Goal: Task Accomplishment & Management: Manage account settings

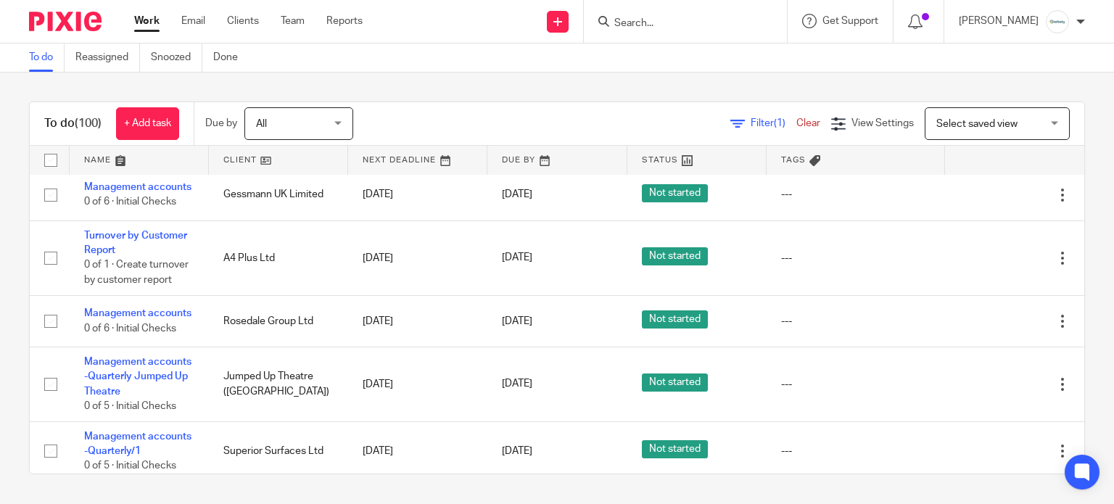
scroll to position [2803, 0]
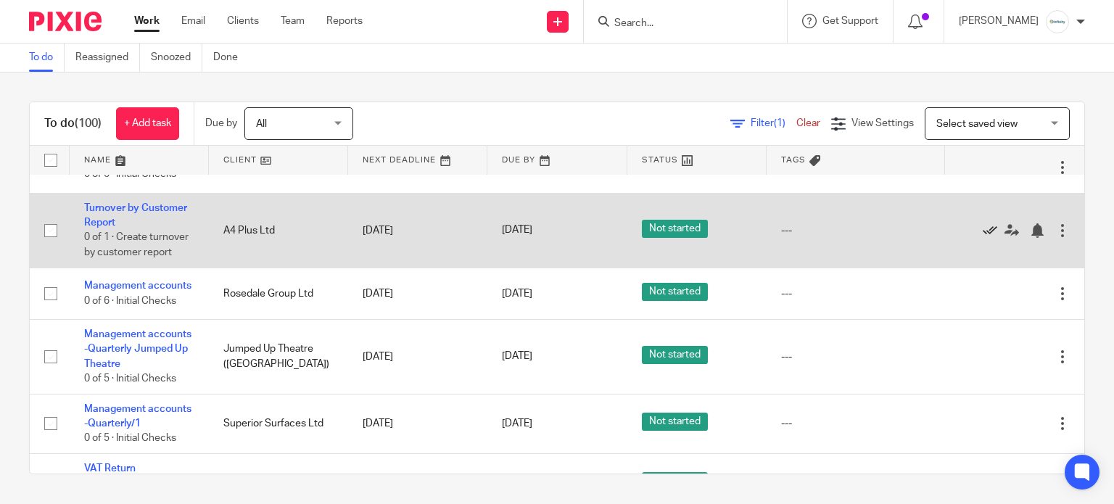
click at [983, 238] on icon at bounding box center [990, 230] width 15 height 15
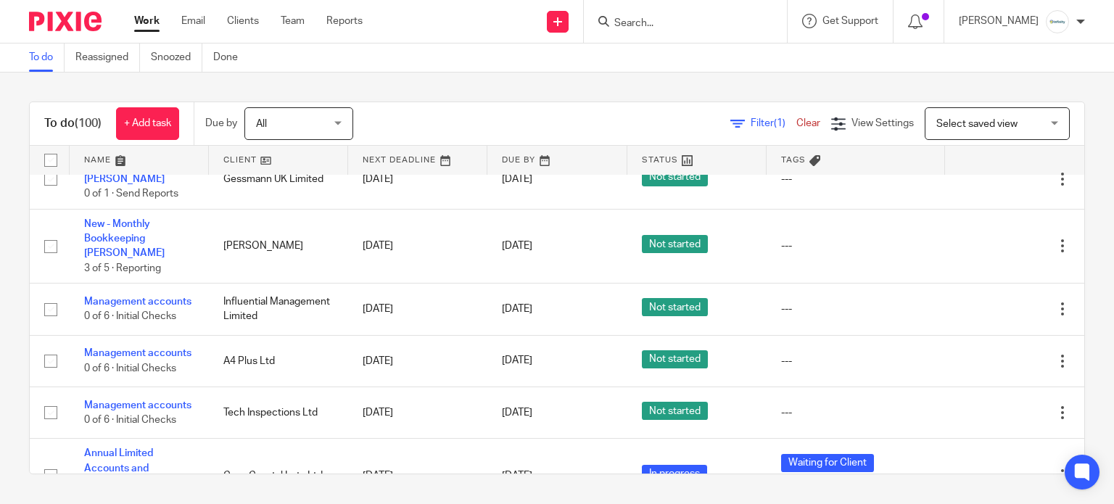
scroll to position [2320, 0]
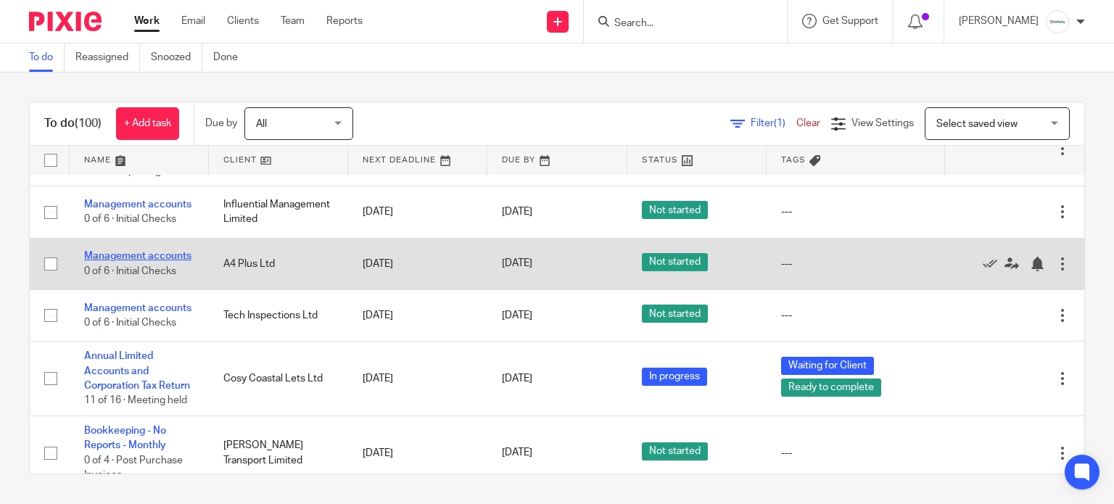
drag, startPoint x: 118, startPoint y: 356, endPoint x: 89, endPoint y: 358, distance: 29.1
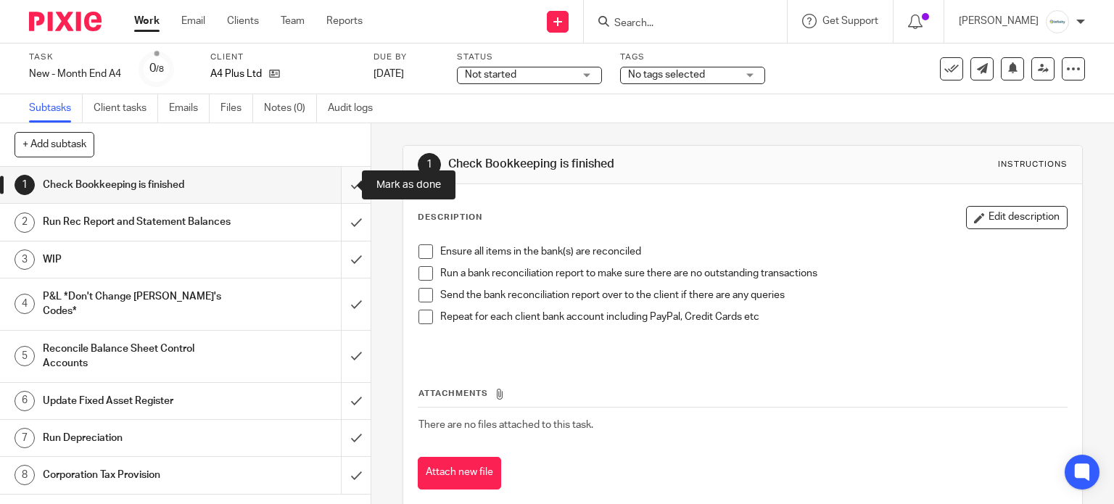
click at [334, 187] on input "submit" at bounding box center [185, 185] width 371 height 36
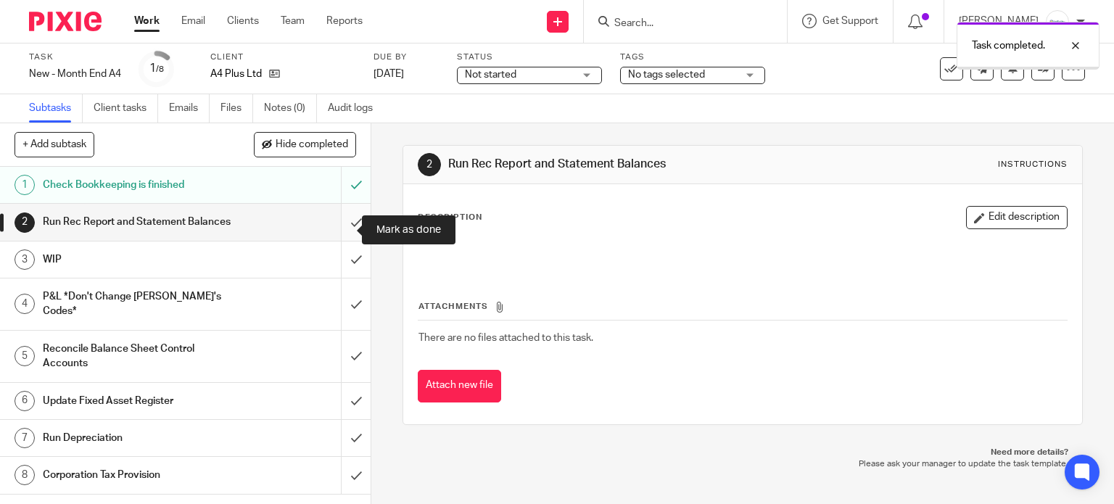
click at [344, 234] on input "submit" at bounding box center [185, 222] width 371 height 36
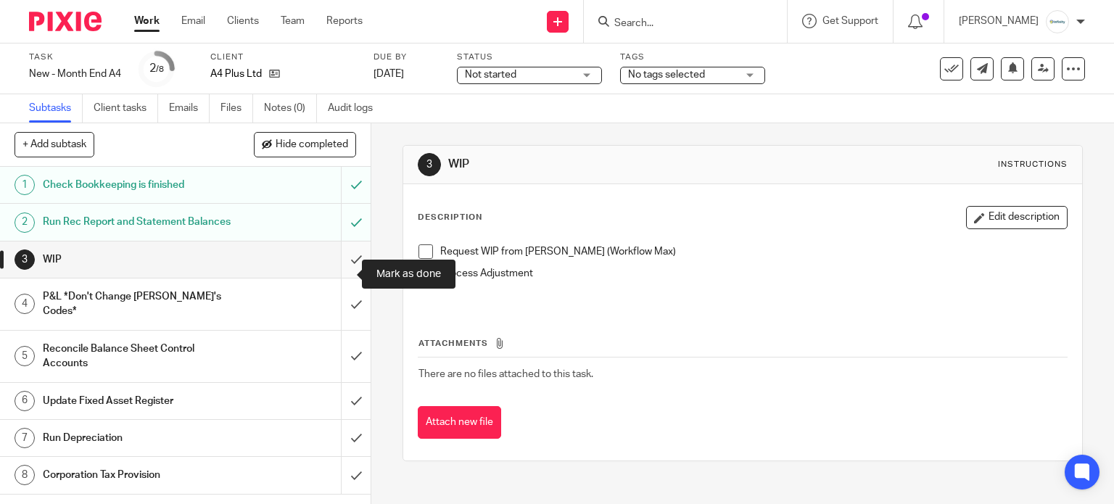
click at [344, 276] on input "submit" at bounding box center [185, 259] width 371 height 36
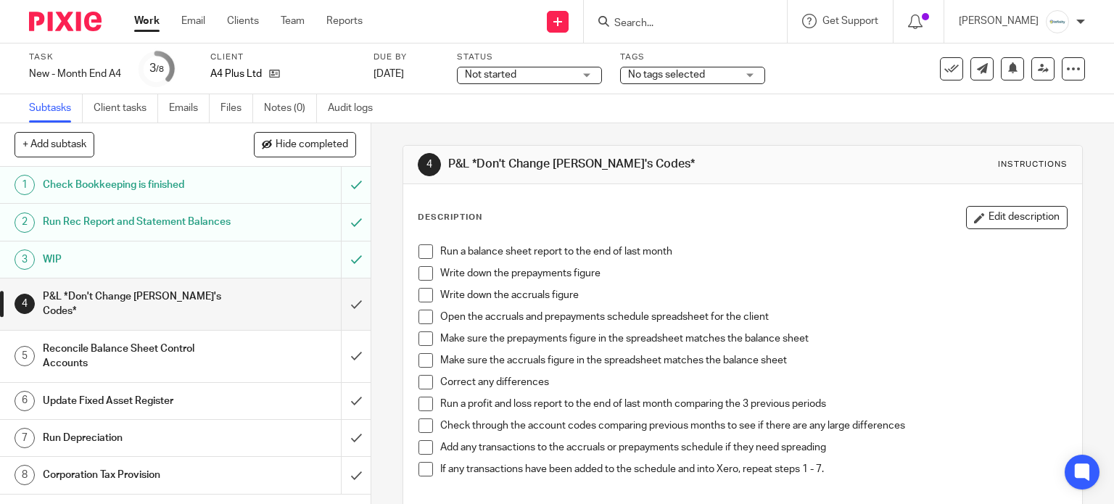
click at [419, 246] on span at bounding box center [425, 251] width 15 height 15
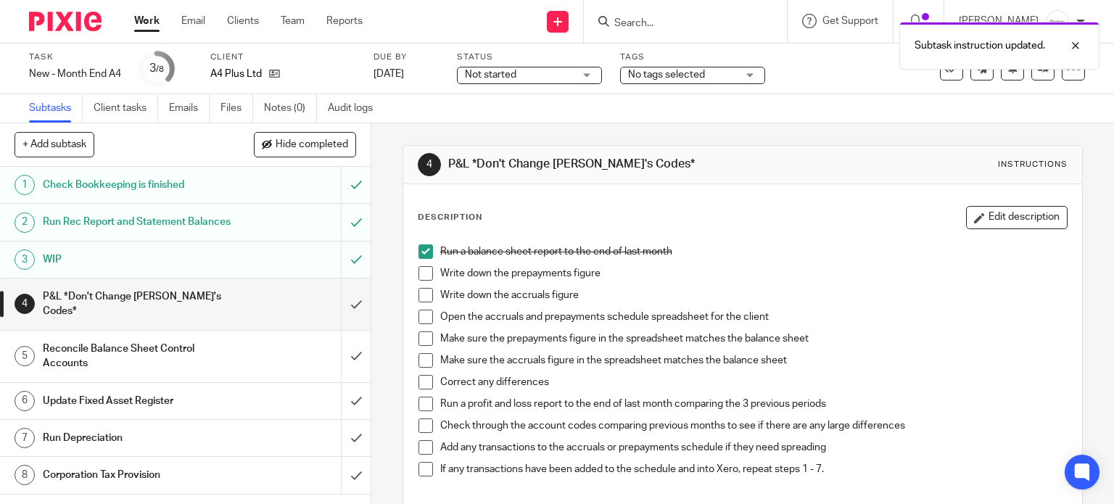
click at [419, 270] on span at bounding box center [425, 273] width 15 height 15
click at [421, 298] on span at bounding box center [425, 295] width 15 height 15
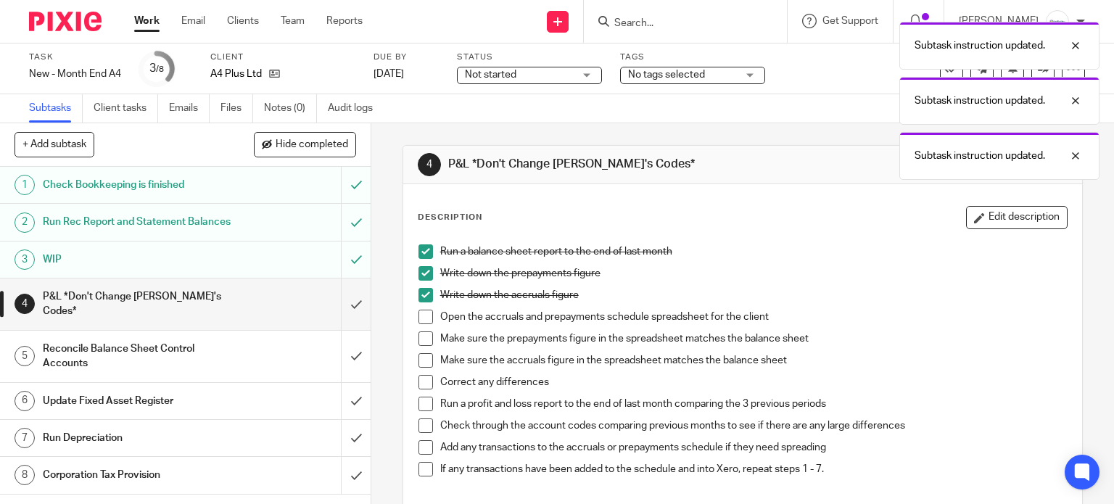
click at [421, 316] on span at bounding box center [425, 317] width 15 height 15
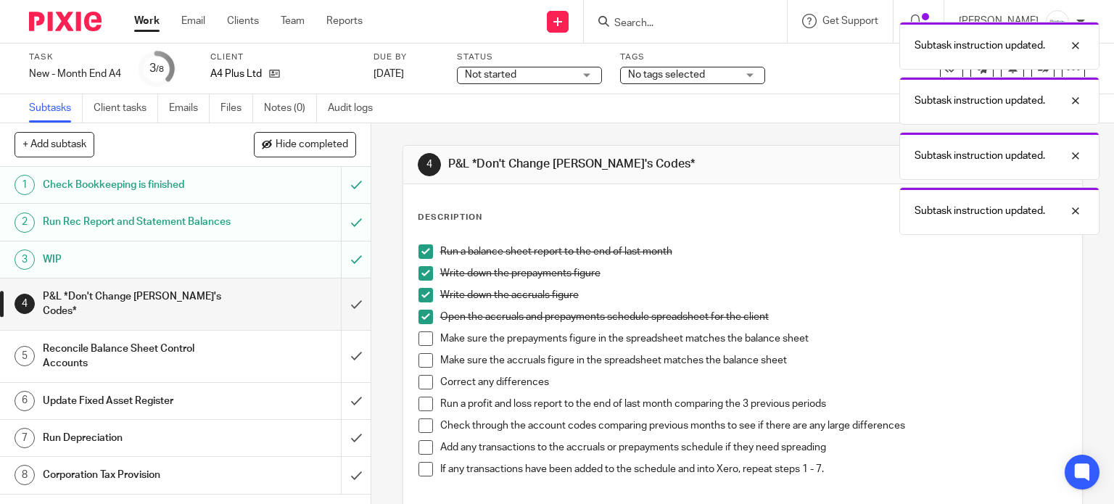
click at [423, 336] on span at bounding box center [425, 338] width 15 height 15
click at [422, 356] on span at bounding box center [425, 360] width 15 height 15
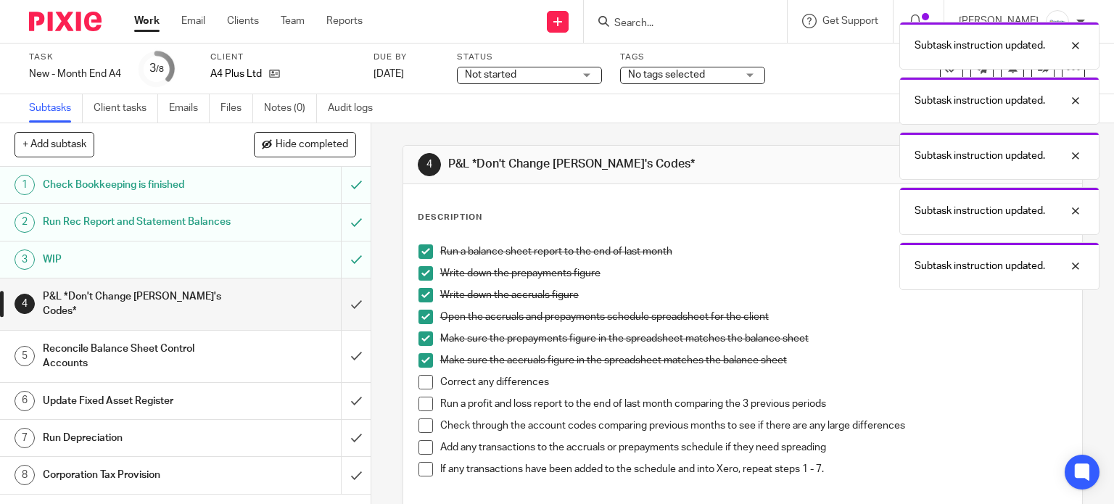
click at [421, 379] on span at bounding box center [425, 382] width 15 height 15
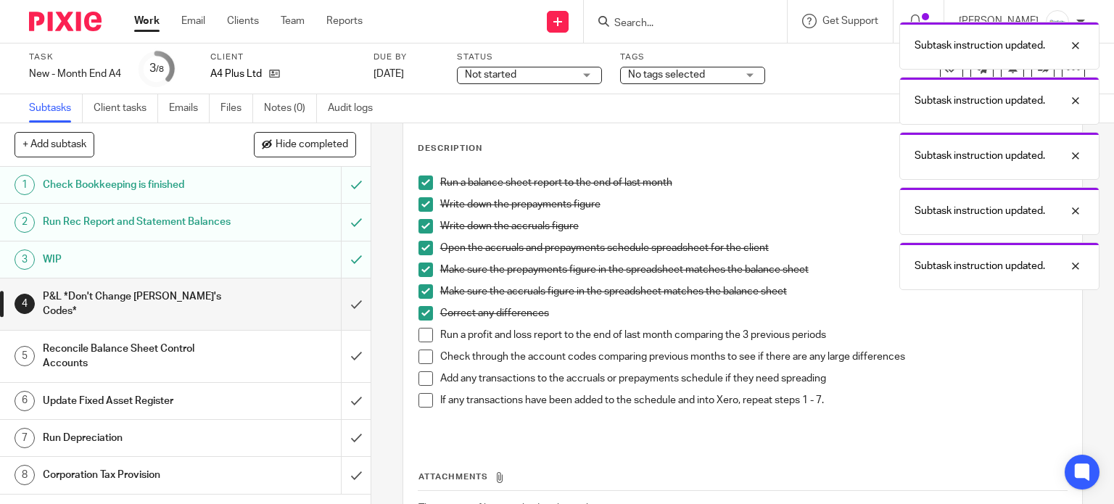
scroll to position [96, 0]
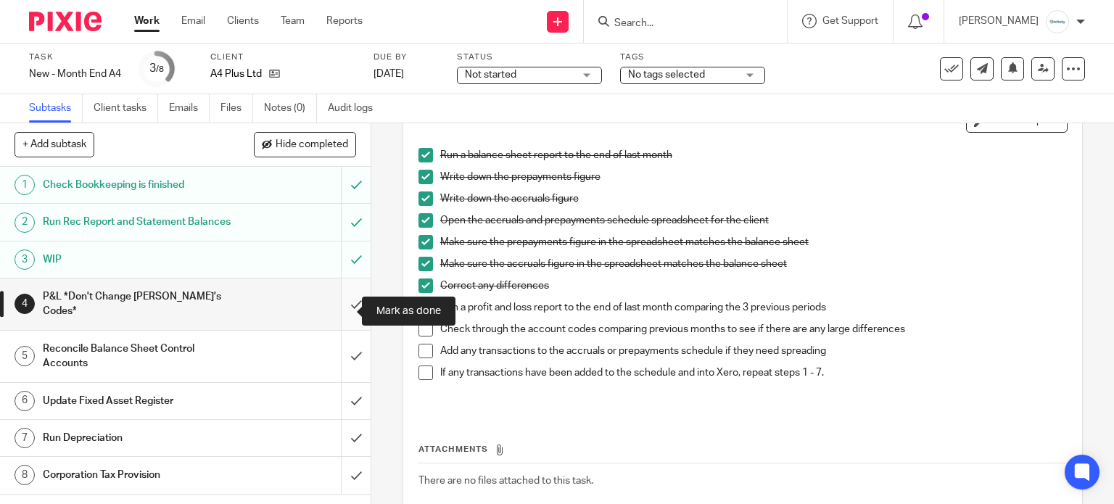
click at [340, 314] on input "submit" at bounding box center [185, 303] width 371 height 51
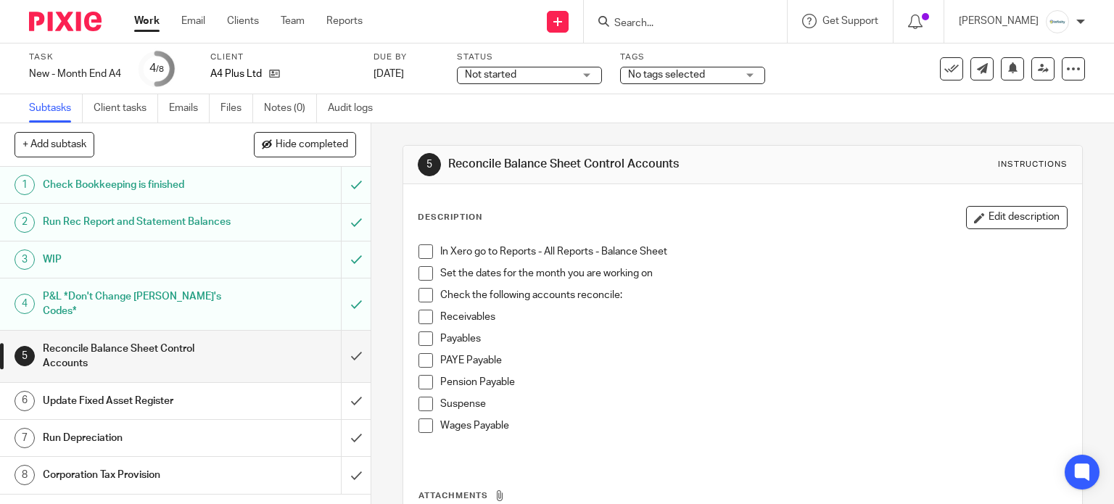
click at [422, 268] on span at bounding box center [425, 273] width 15 height 15
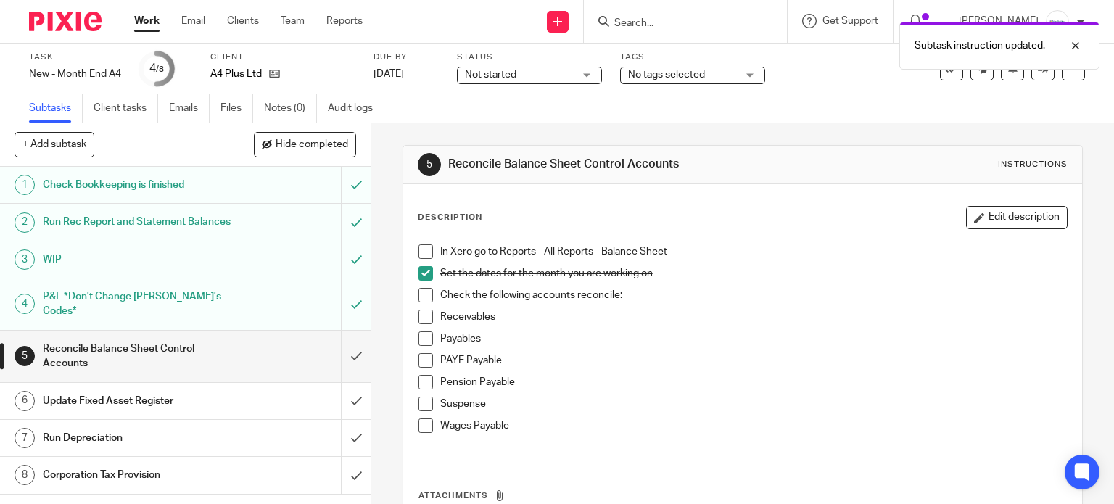
click at [422, 256] on span at bounding box center [425, 251] width 15 height 15
click at [426, 296] on span at bounding box center [425, 295] width 15 height 15
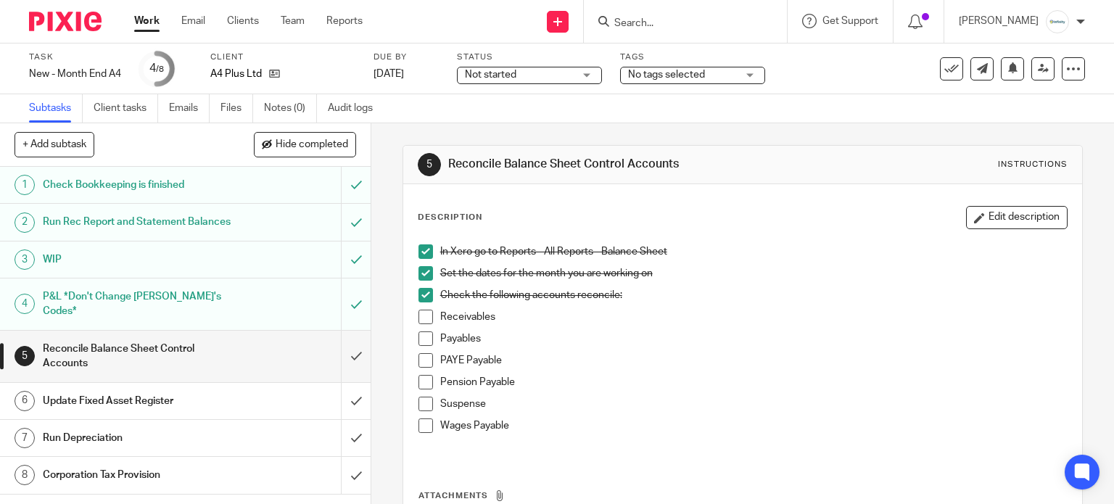
click at [418, 321] on span at bounding box center [425, 317] width 15 height 15
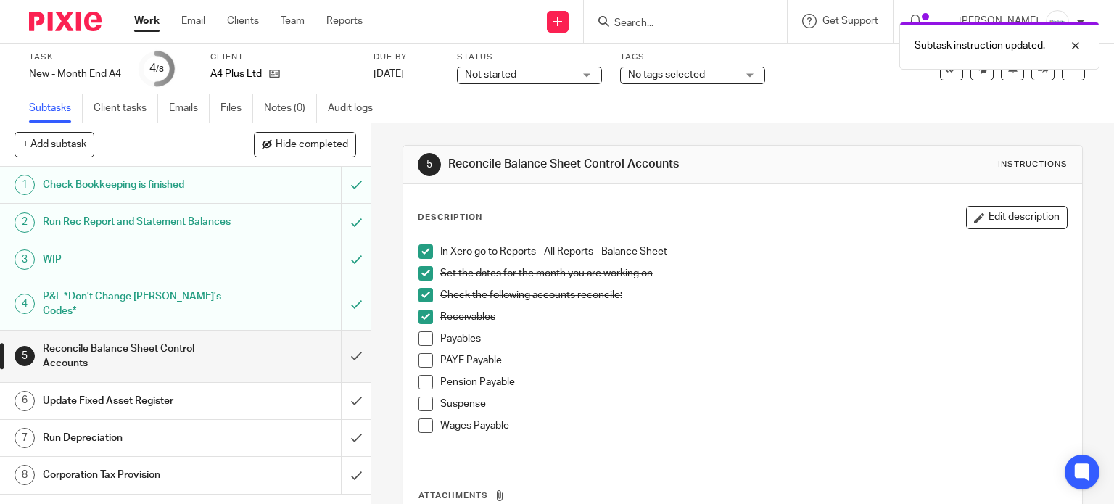
click at [421, 338] on span at bounding box center [425, 338] width 15 height 15
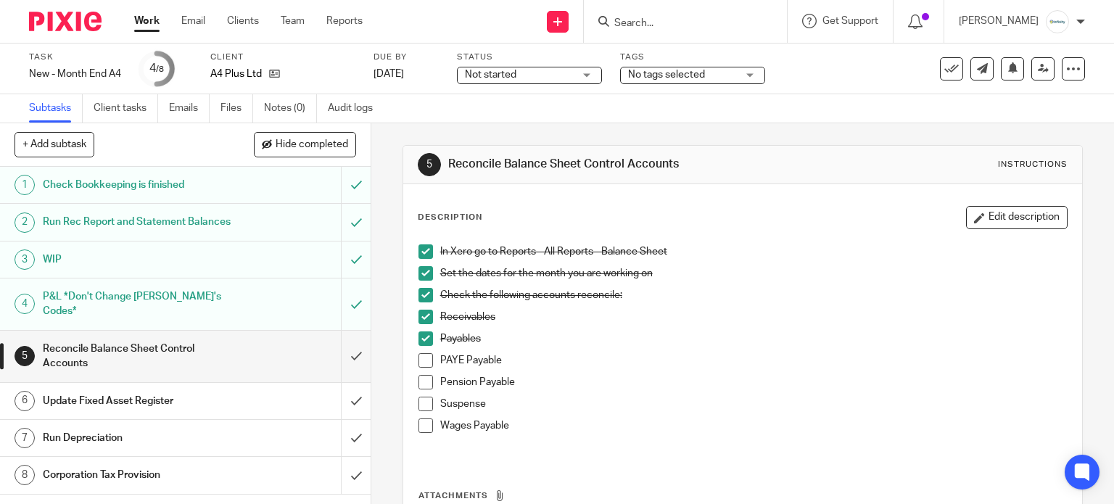
click at [418, 363] on span at bounding box center [425, 360] width 15 height 15
click at [421, 385] on span at bounding box center [425, 382] width 15 height 15
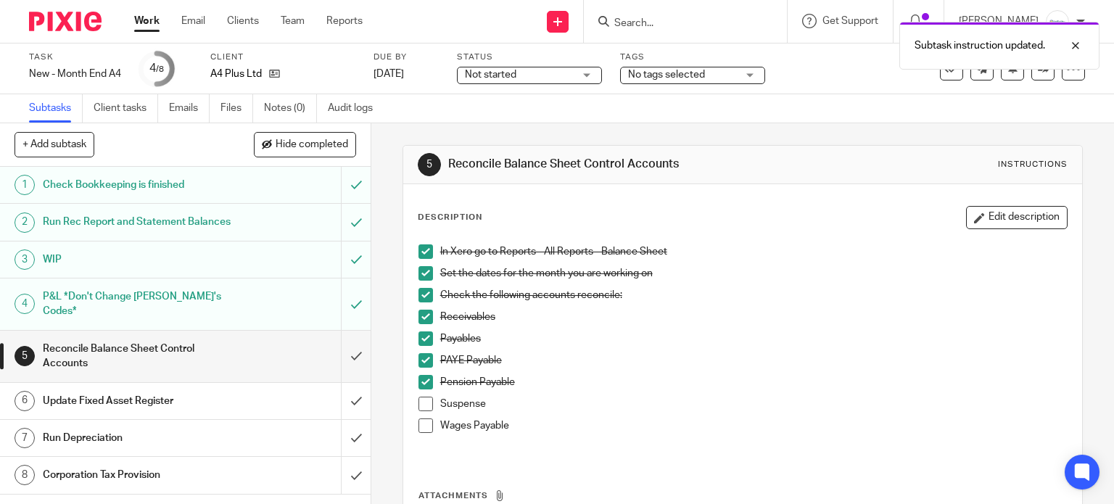
click at [418, 402] on span at bounding box center [425, 404] width 15 height 15
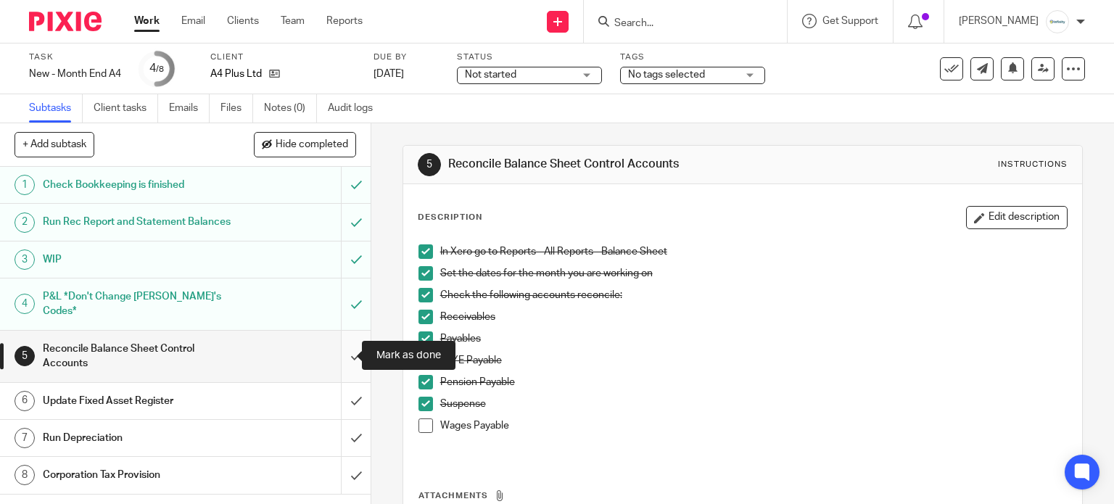
click at [342, 351] on input "submit" at bounding box center [185, 356] width 371 height 51
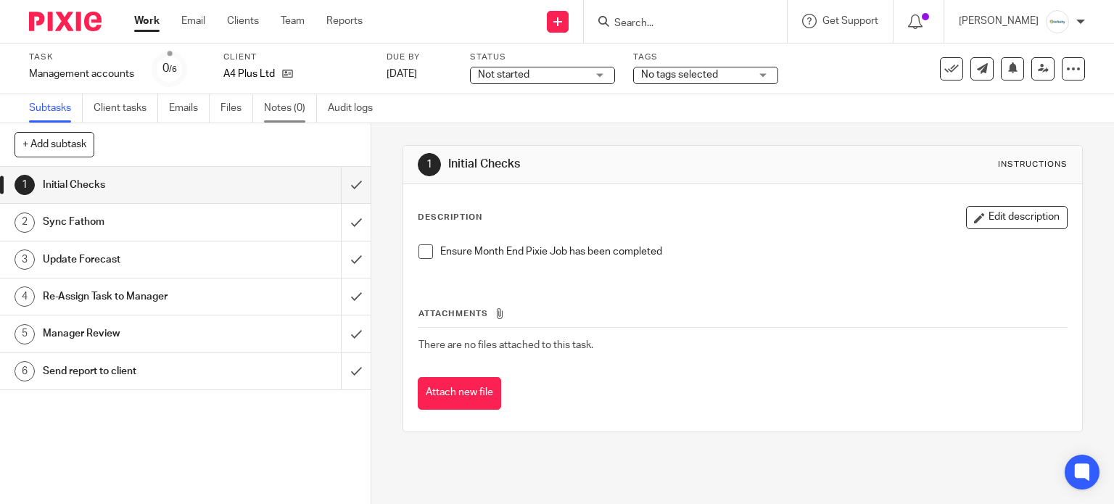
click at [290, 105] on link "Notes (0)" at bounding box center [290, 108] width 53 height 28
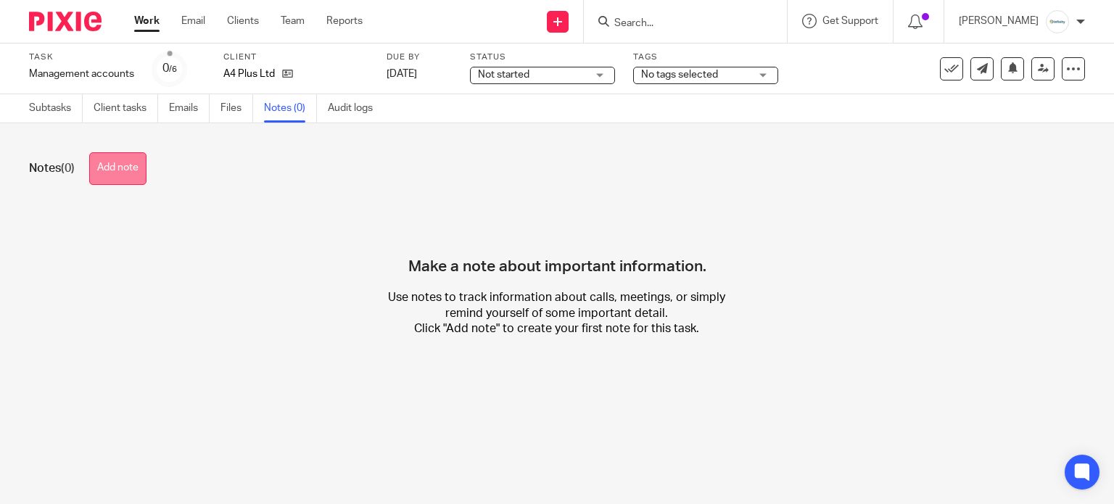
click at [104, 173] on button "Add note" at bounding box center [117, 168] width 57 height 33
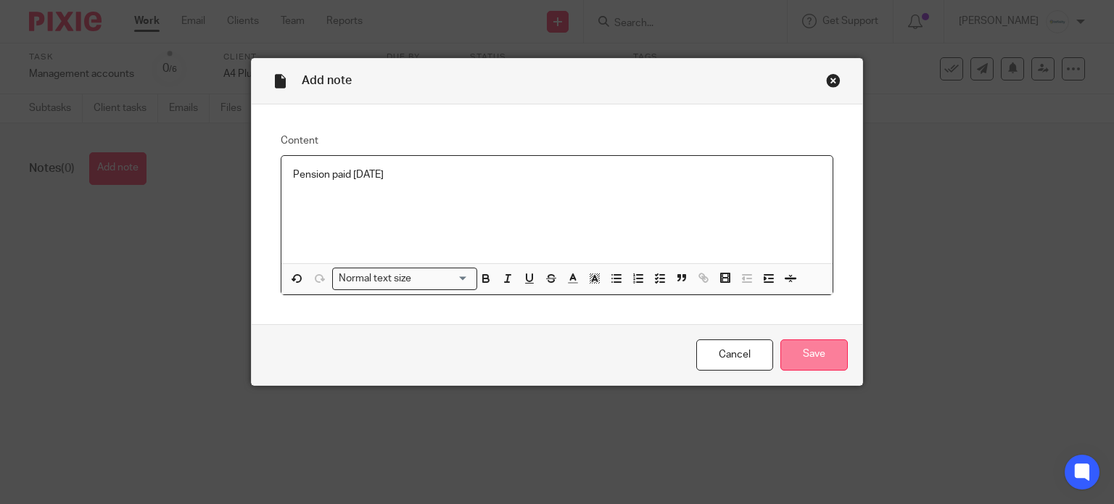
click at [821, 344] on input "Save" at bounding box center [813, 354] width 67 height 31
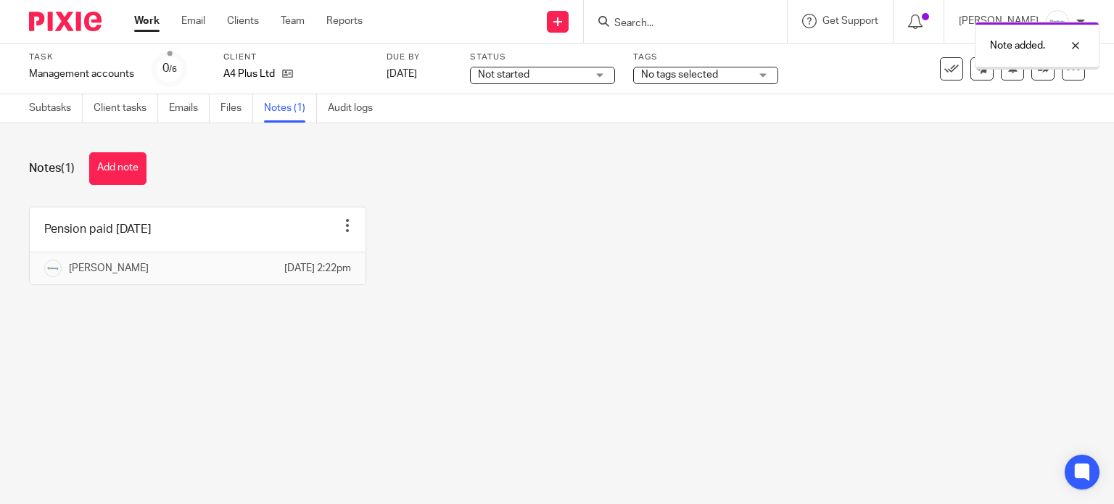
click at [509, 77] on span "Not started" at bounding box center [503, 75] width 51 height 10
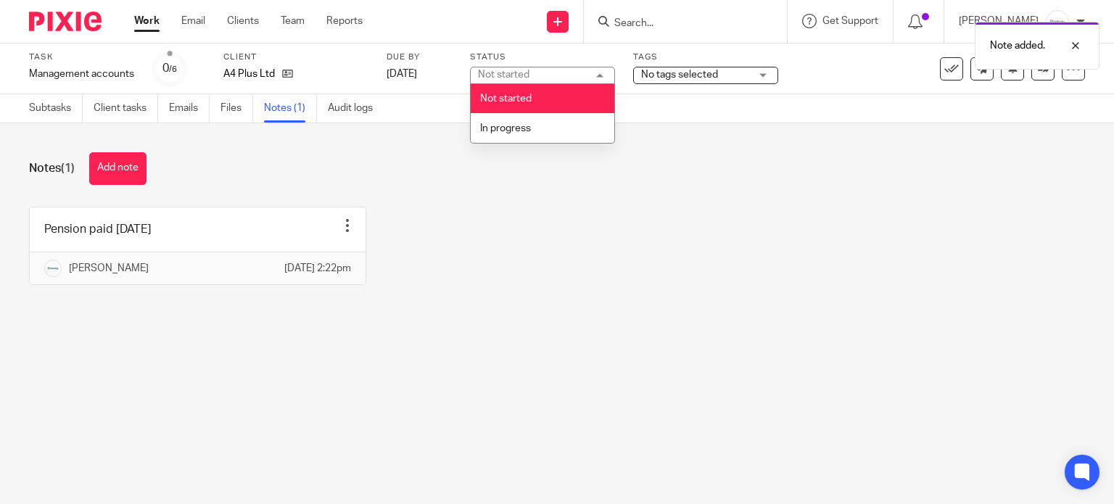
click at [677, 72] on span "No tags selected" at bounding box center [679, 75] width 77 height 10
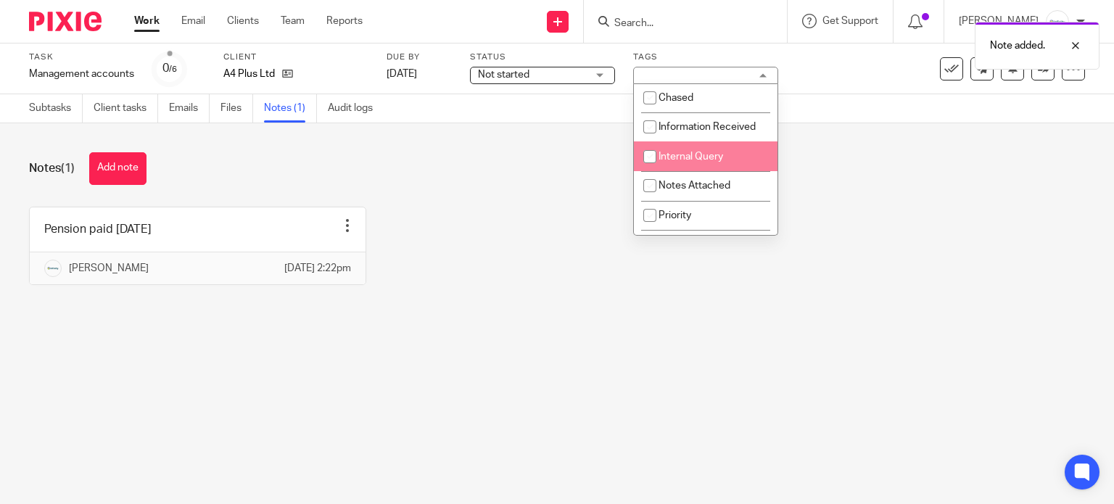
scroll to position [290, 0]
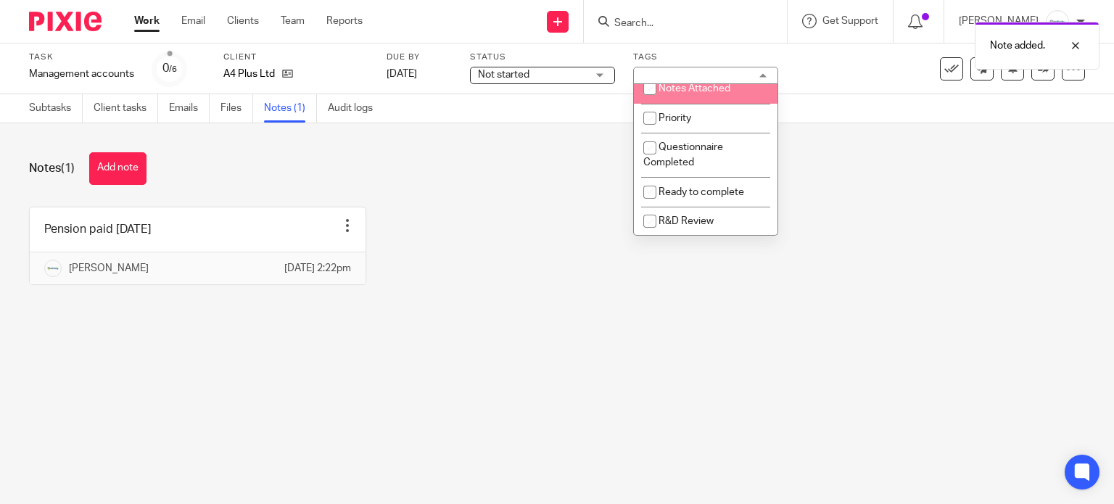
click at [675, 91] on span "Notes Attached" at bounding box center [694, 88] width 72 height 10
checkbox input "true"
click at [576, 73] on span "Not started" at bounding box center [532, 74] width 109 height 15
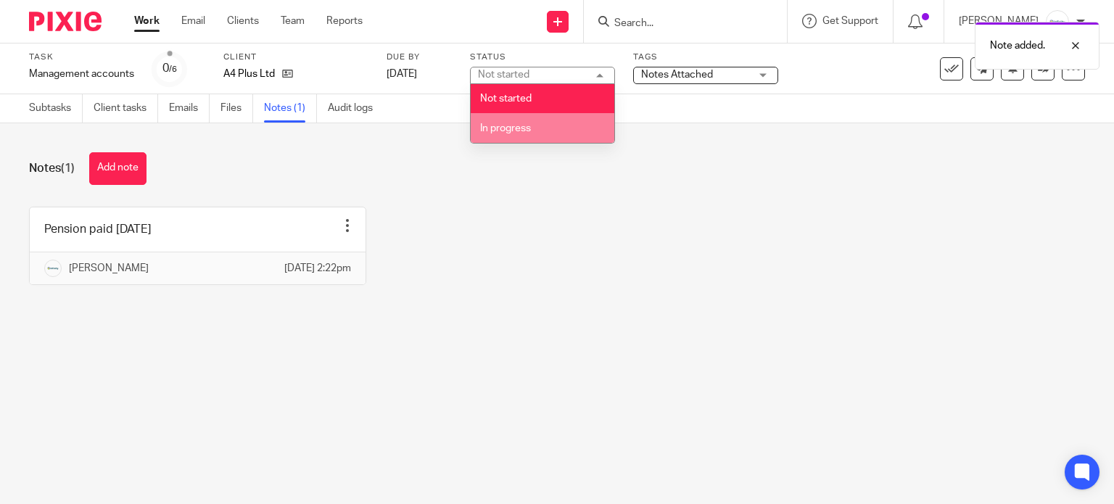
click at [557, 123] on li "In progress" at bounding box center [543, 128] width 144 height 30
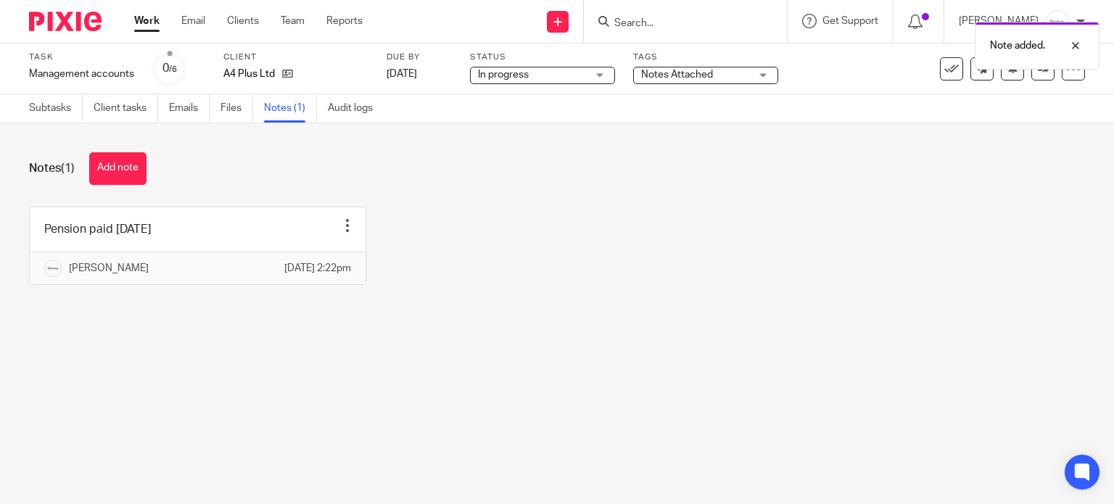
click at [666, 257] on div "Pension paid 3rd Oct Edit note Delete note Eve Parker 14 Oct 2025 2:22pm" at bounding box center [546, 257] width 1078 height 100
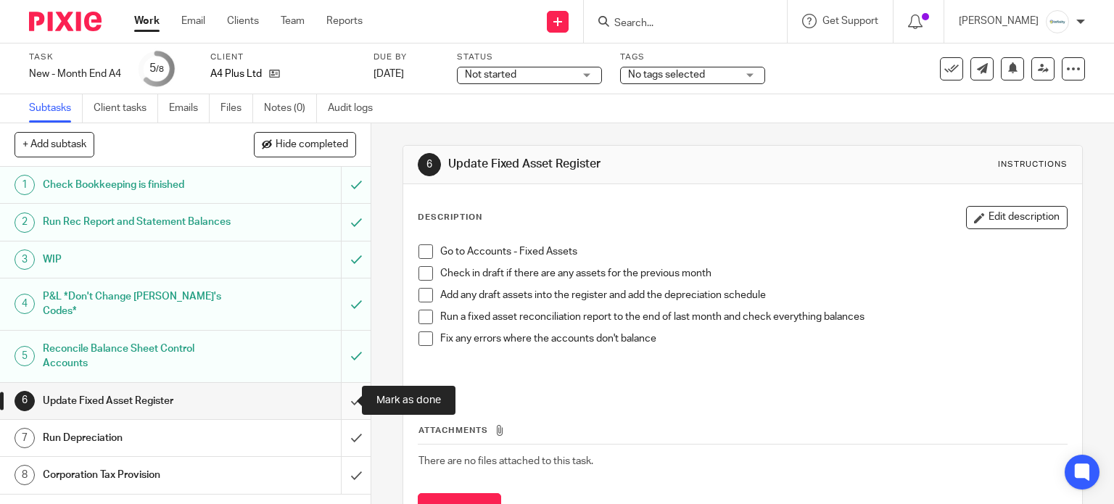
click at [345, 397] on input "submit" at bounding box center [185, 401] width 371 height 36
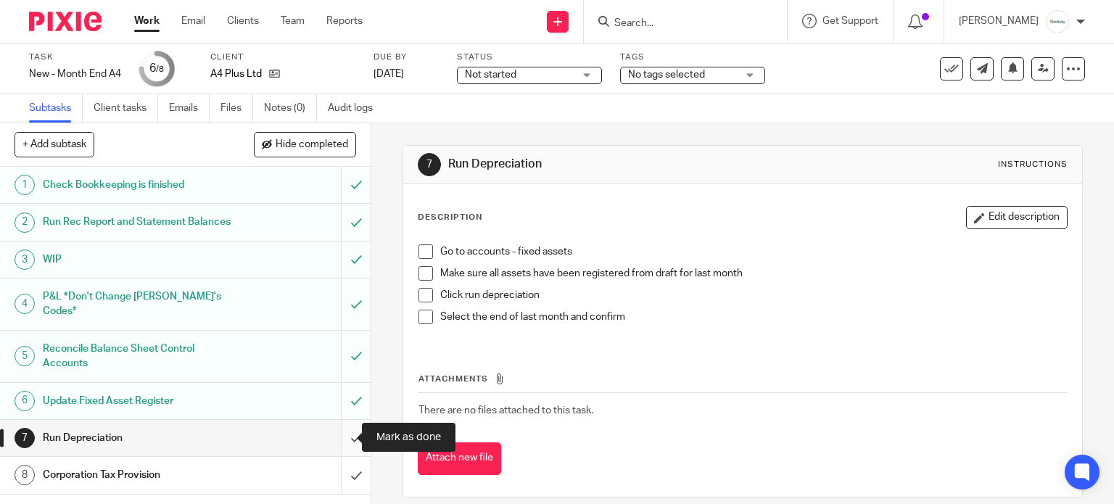
click at [336, 428] on input "submit" at bounding box center [185, 438] width 371 height 36
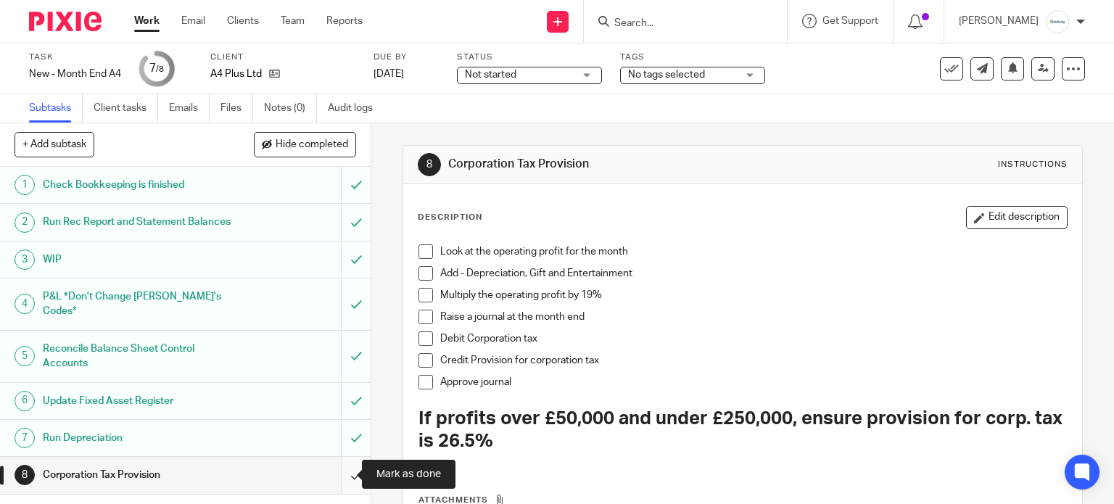
click at [339, 471] on input "submit" at bounding box center [185, 475] width 371 height 36
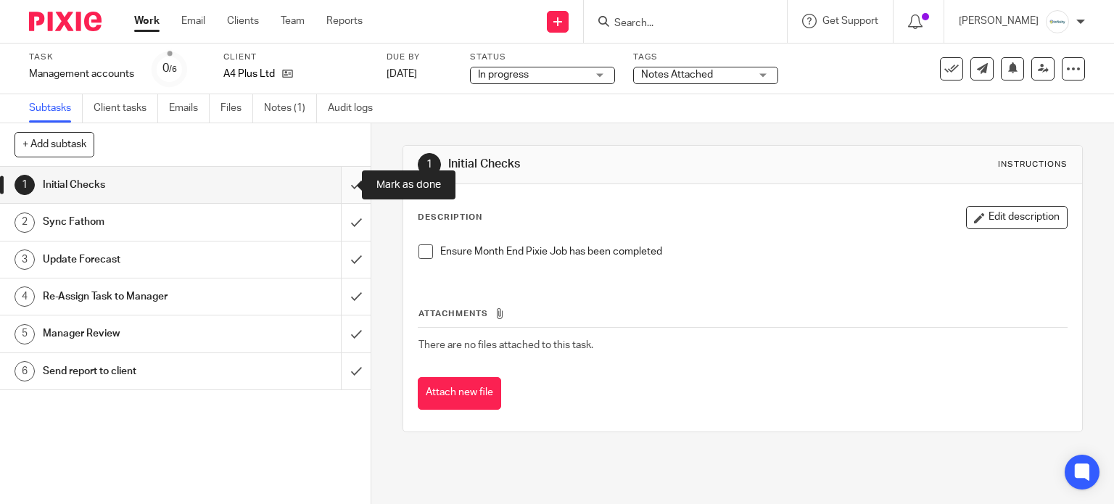
click at [337, 188] on input "submit" at bounding box center [185, 185] width 371 height 36
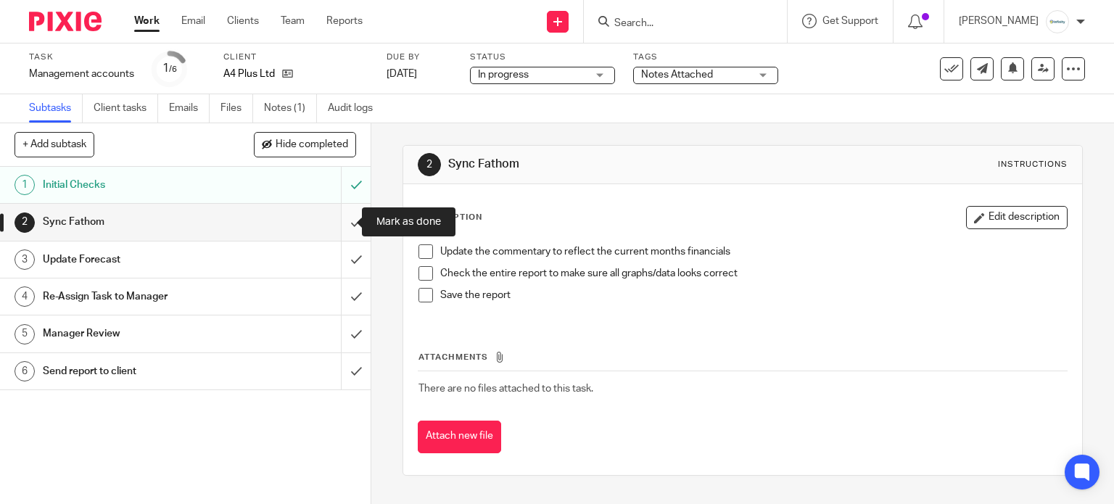
click at [336, 221] on input "submit" at bounding box center [185, 222] width 371 height 36
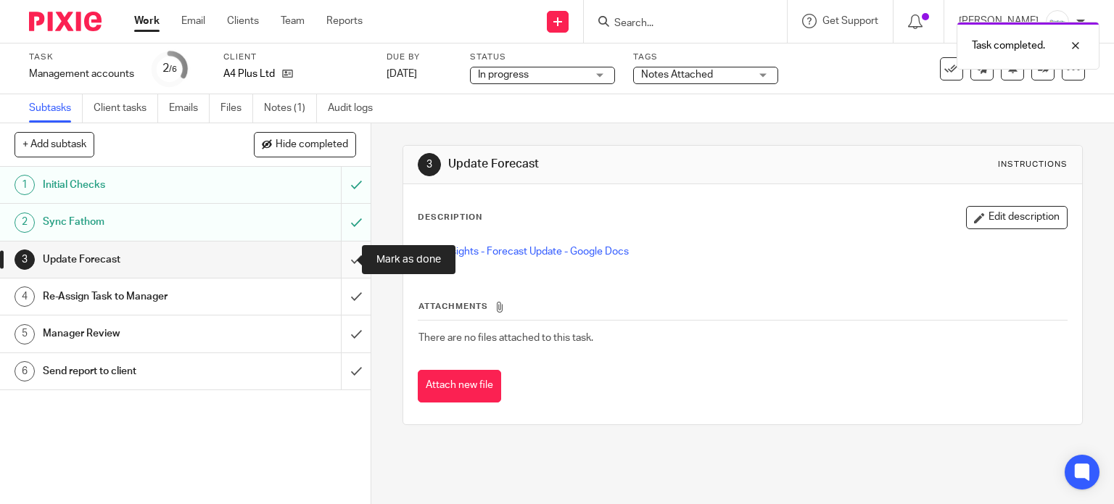
click at [339, 257] on input "submit" at bounding box center [185, 259] width 371 height 36
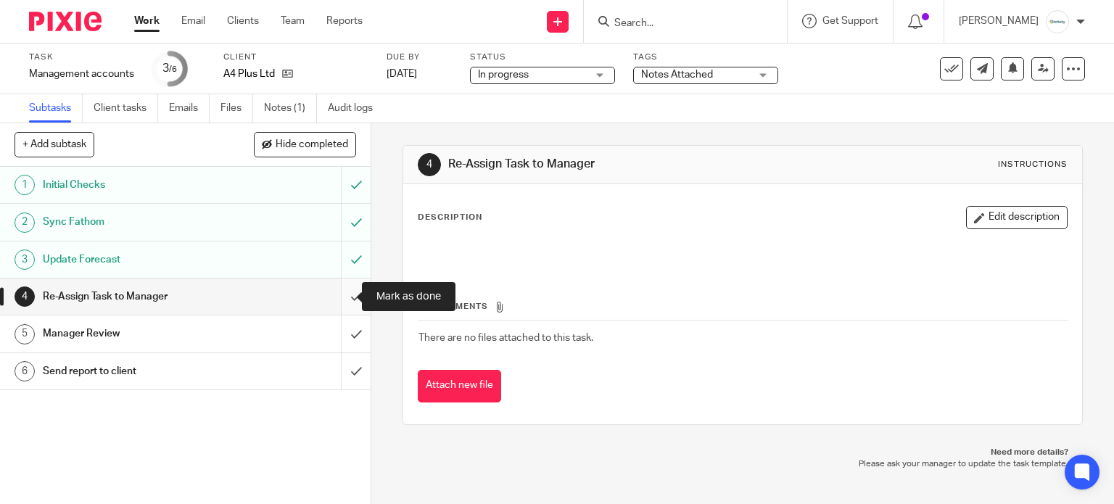
click at [340, 301] on input "submit" at bounding box center [185, 296] width 371 height 36
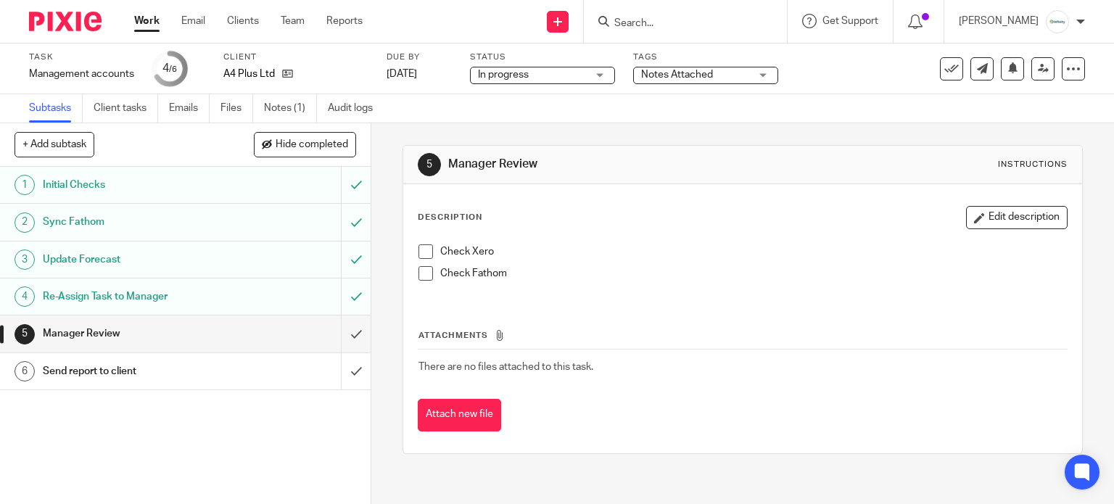
click at [737, 80] on span "Notes Attached" at bounding box center [695, 74] width 109 height 15
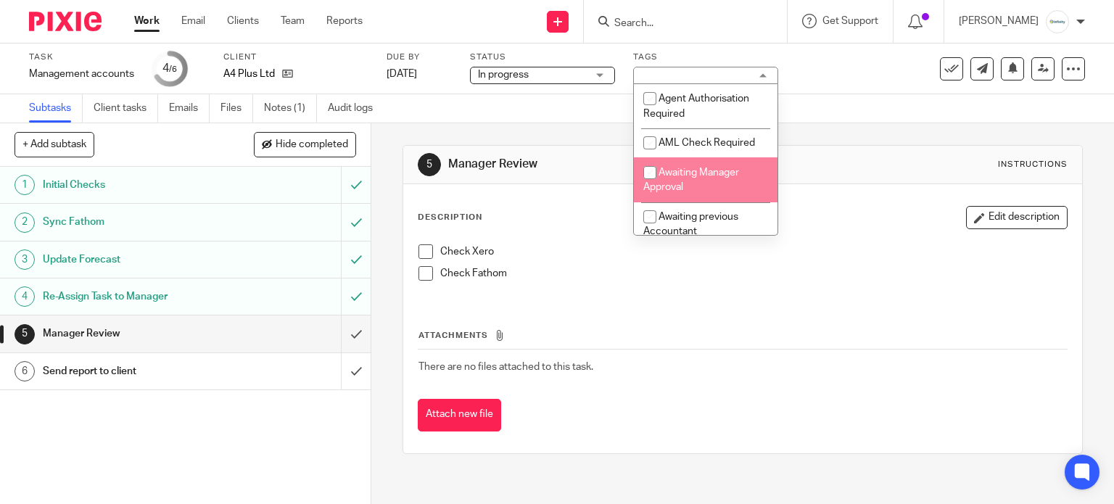
click at [699, 173] on span "Awaiting Manager Approval" at bounding box center [691, 180] width 96 height 25
checkbox input "true"
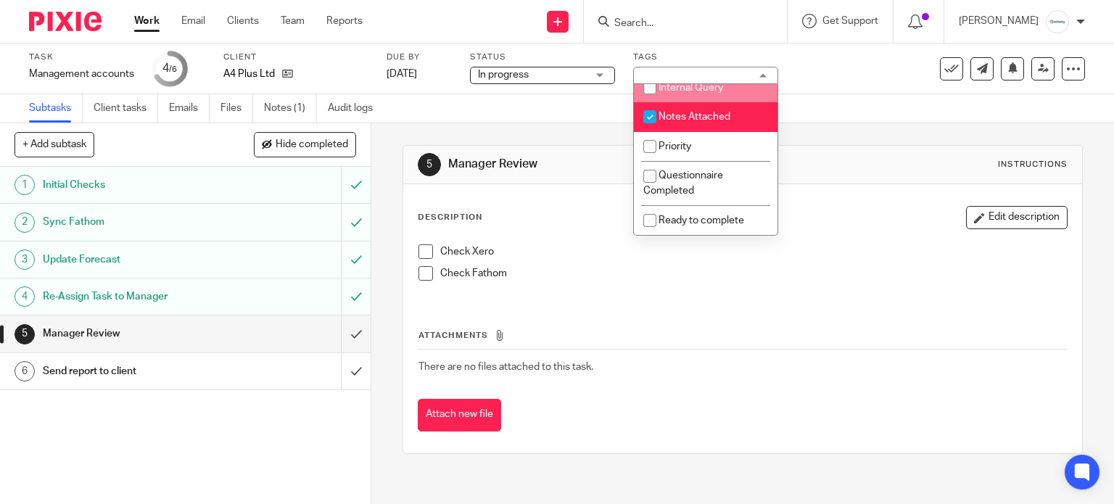
scroll to position [290, 0]
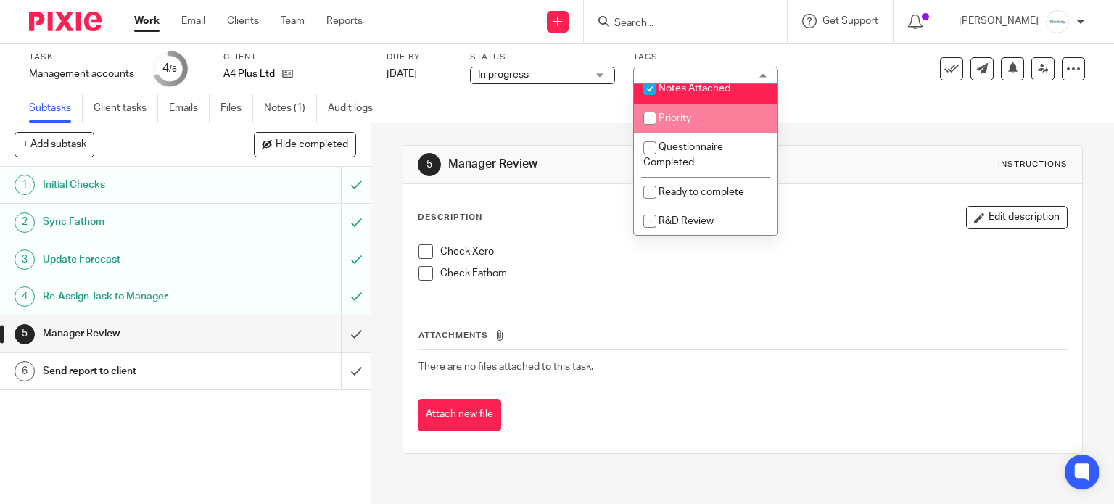
click at [679, 123] on span "Priority" at bounding box center [674, 118] width 33 height 10
checkbox input "true"
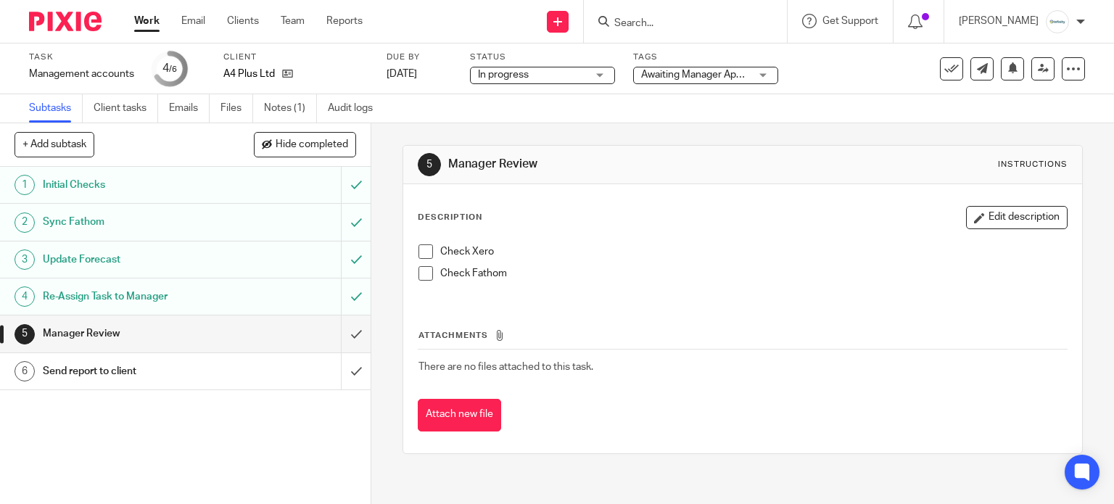
click at [883, 112] on div "Subtasks Client tasks Emails Files Notes (1) Audit logs" at bounding box center [557, 108] width 1114 height 29
click at [1038, 72] on icon at bounding box center [1043, 68] width 11 height 11
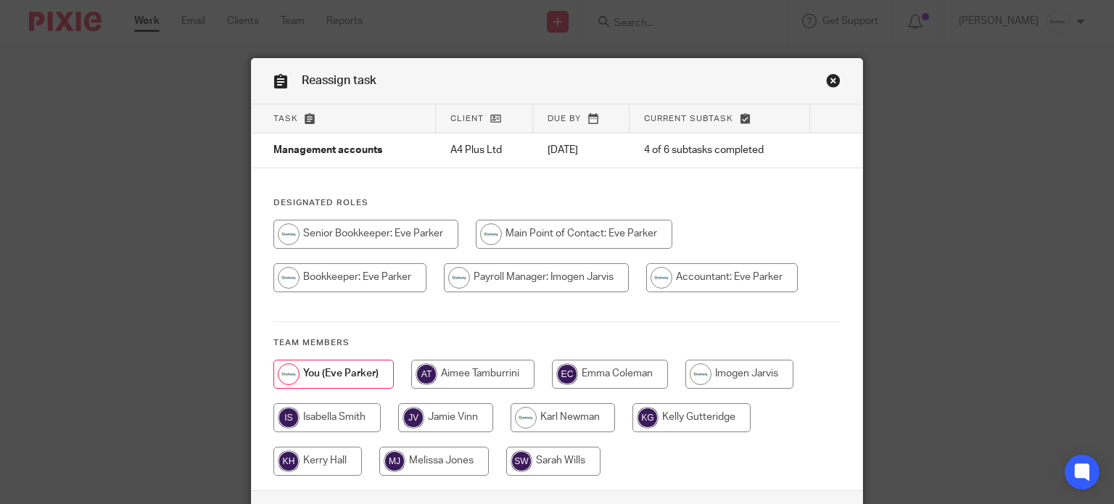
scroll to position [96, 0]
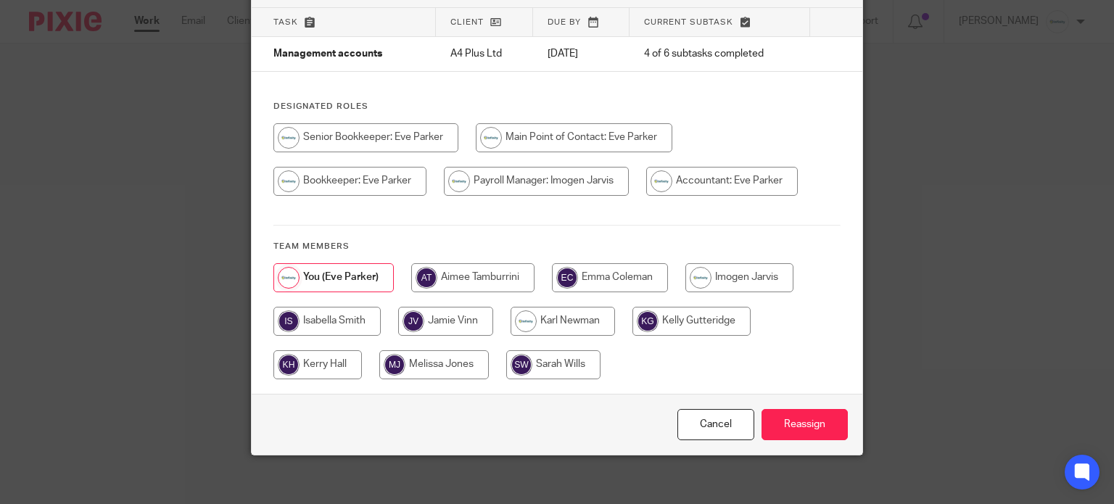
click at [542, 311] on input "radio" at bounding box center [563, 321] width 104 height 29
radio input "true"
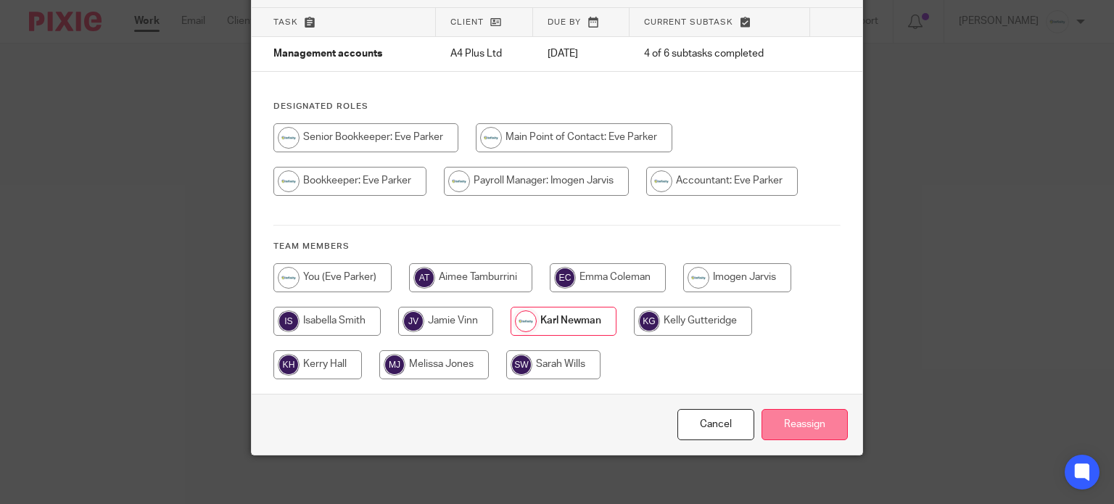
click at [792, 422] on input "Reassign" at bounding box center [804, 424] width 86 height 31
